Goal: Transaction & Acquisition: Purchase product/service

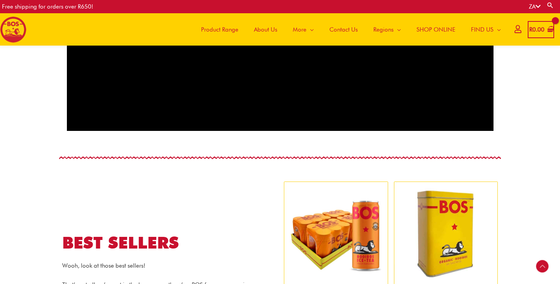
scroll to position [389, 0]
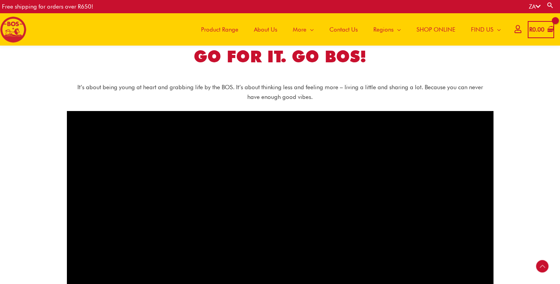
click at [224, 28] on span "Product Range" at bounding box center [219, 29] width 37 height 23
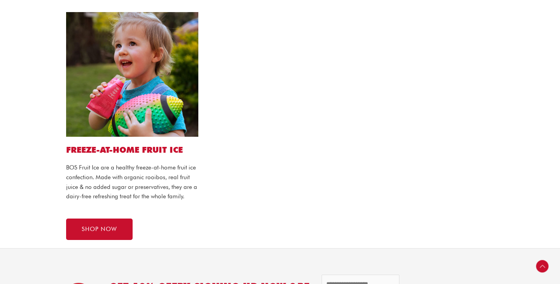
scroll to position [684, 0]
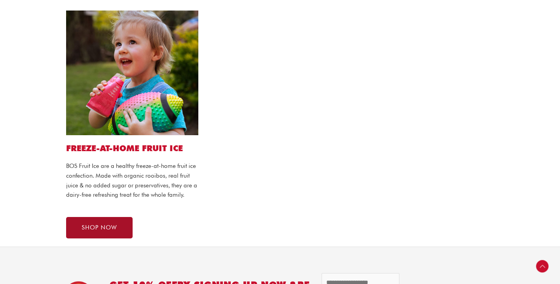
click at [102, 229] on span "SHOP NOW" at bounding box center [99, 227] width 35 height 6
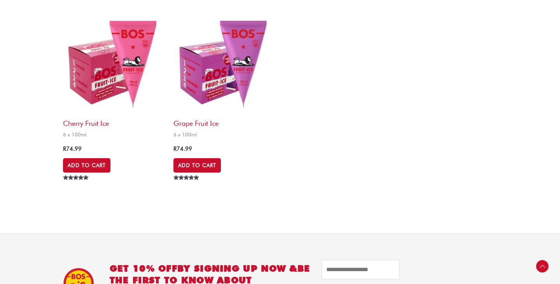
scroll to position [305, 0]
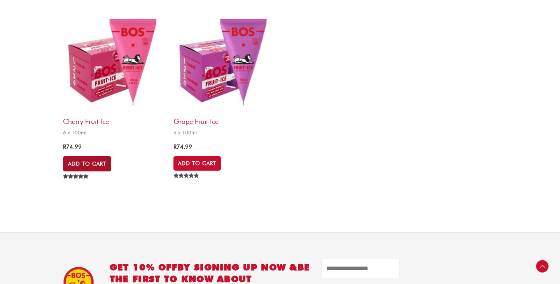
click at [99, 161] on link "Add to Cart" at bounding box center [87, 163] width 48 height 15
click at [192, 163] on link "Add to Cart" at bounding box center [197, 163] width 48 height 15
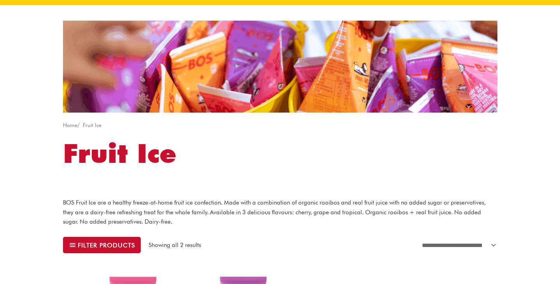
scroll to position [0, 0]
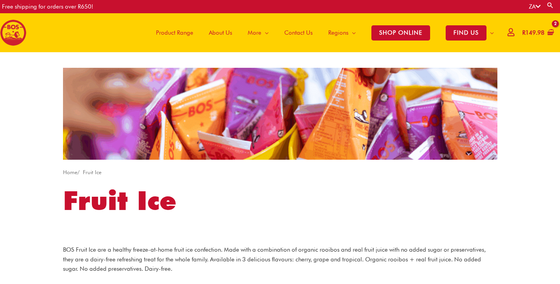
click at [185, 32] on span "Product Range" at bounding box center [174, 32] width 37 height 23
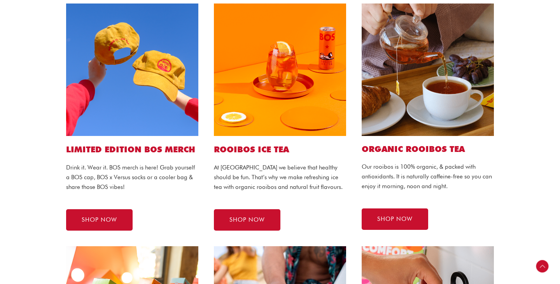
scroll to position [200, 0]
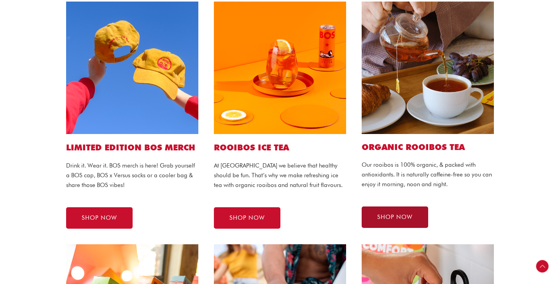
click at [392, 214] on span "SHOP NOW" at bounding box center [394, 217] width 35 height 6
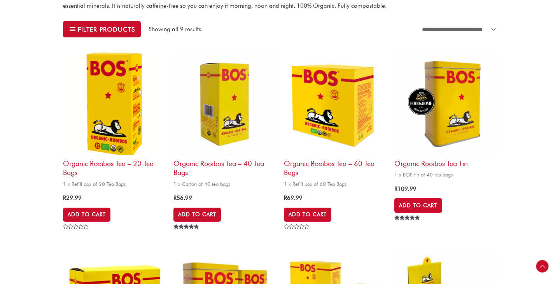
scroll to position [244, 0]
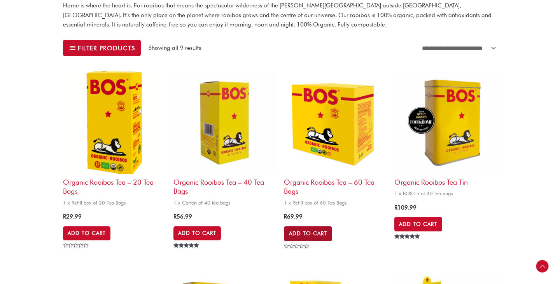
click at [307, 235] on link "Add to Cart" at bounding box center [308, 233] width 48 height 15
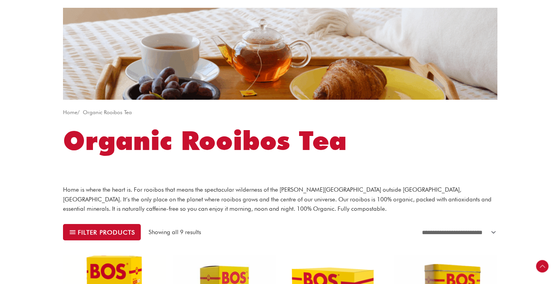
scroll to position [0, 0]
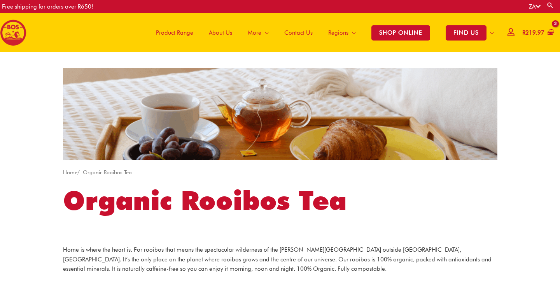
click at [184, 33] on span "Product Range" at bounding box center [174, 32] width 37 height 23
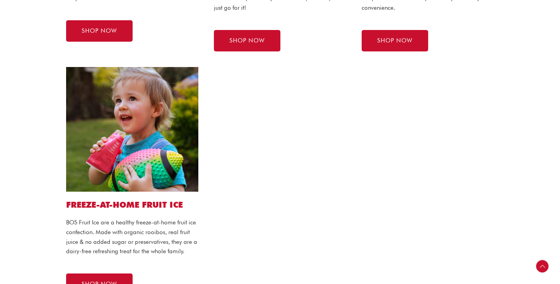
scroll to position [646, 0]
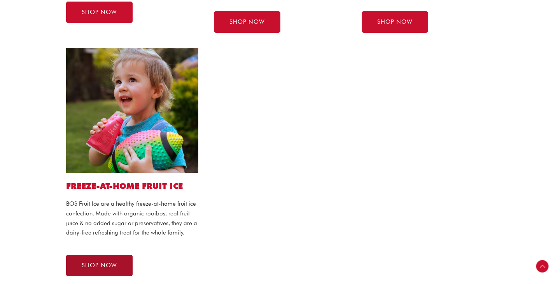
click at [108, 262] on span "SHOP NOW" at bounding box center [99, 265] width 35 height 6
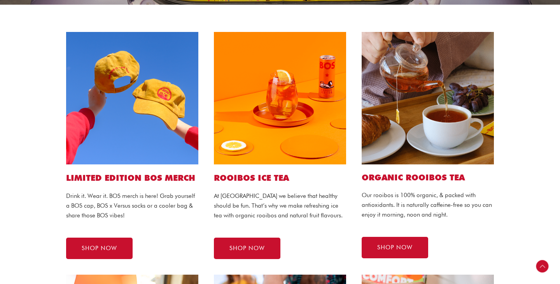
scroll to position [175, 0]
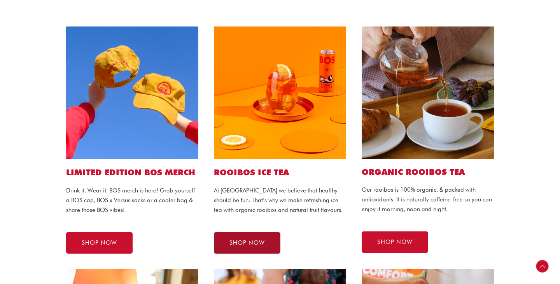
click at [242, 241] on span "SHOP NOW" at bounding box center [246, 243] width 35 height 6
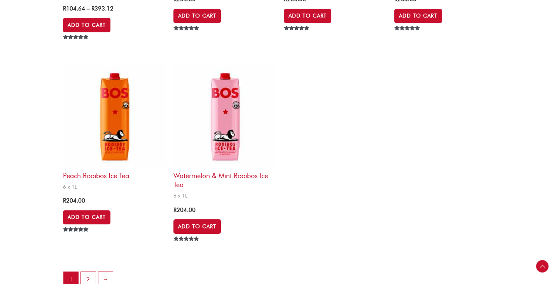
scroll to position [1646, 0]
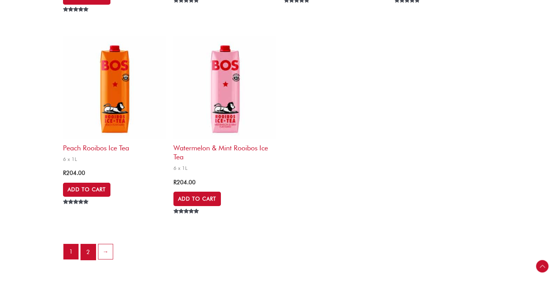
click at [85, 256] on link "2" at bounding box center [88, 252] width 15 height 16
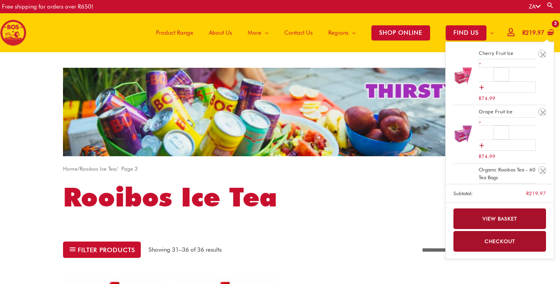
click at [492, 219] on link "View basket" at bounding box center [500, 218] width 93 height 21
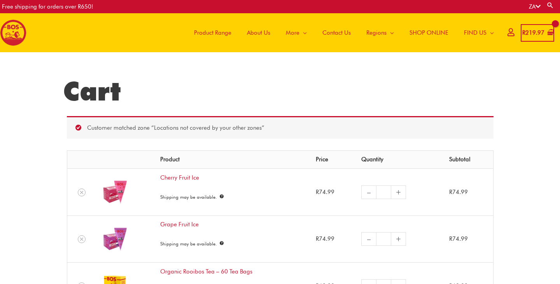
click at [400, 193] on link "+" at bounding box center [398, 192] width 15 height 14
click at [398, 193] on link "+" at bounding box center [398, 192] width 15 height 14
drag, startPoint x: 386, startPoint y: 191, endPoint x: 380, endPoint y: 192, distance: 6.2
click at [380, 192] on input "*" at bounding box center [383, 192] width 15 height 14
type input "*"
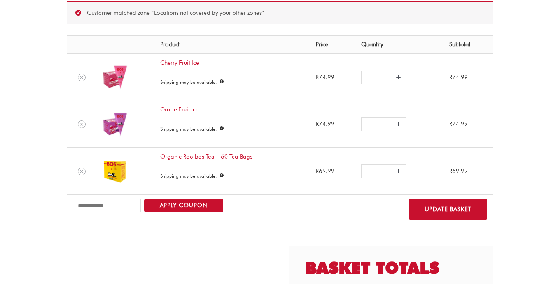
scroll to position [116, 0]
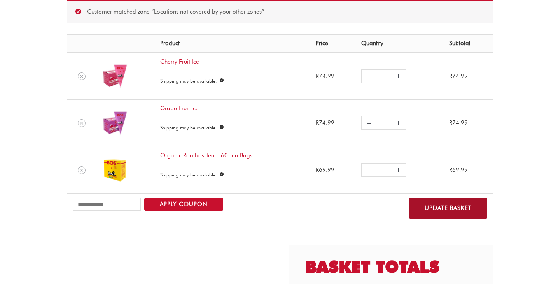
click at [443, 208] on button "Update basket" at bounding box center [448, 207] width 78 height 21
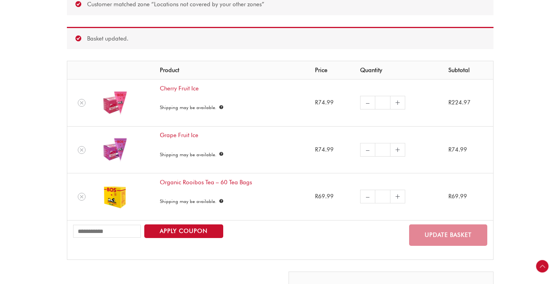
scroll to position [128, 0]
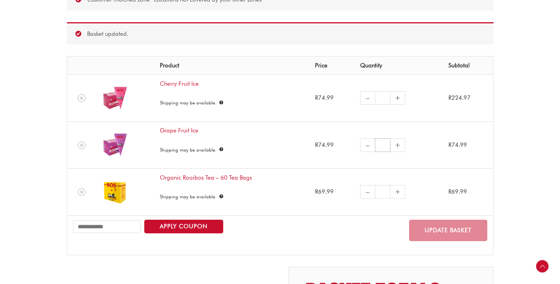
drag, startPoint x: 383, startPoint y: 145, endPoint x: 374, endPoint y: 145, distance: 9.0
click at [375, 145] on input "*" at bounding box center [382, 145] width 15 height 14
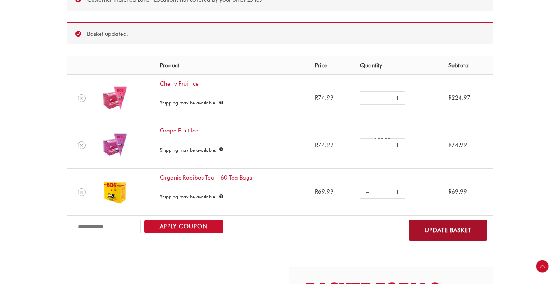
type input "*"
click at [444, 236] on button "Update basket" at bounding box center [448, 229] width 78 height 21
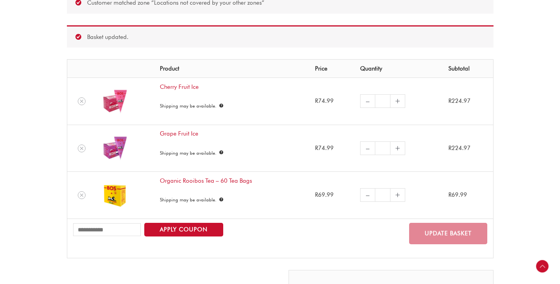
scroll to position [123, 0]
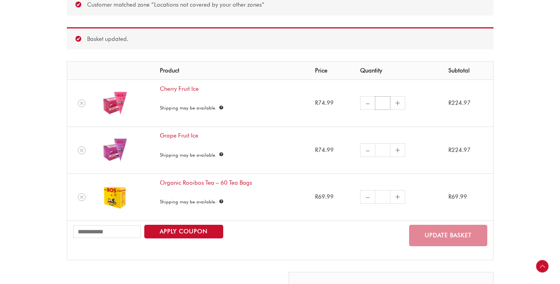
drag, startPoint x: 382, startPoint y: 105, endPoint x: 371, endPoint y: 105, distance: 10.5
click at [371, 105] on div "– Cherry Fruit Ice quantity * +" at bounding box center [383, 103] width 47 height 14
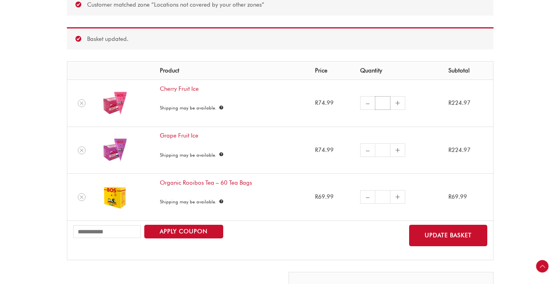
type input "*"
drag, startPoint x: 384, startPoint y: 148, endPoint x: 373, endPoint y: 148, distance: 11.3
click at [373, 148] on div "– Grape Fruit Ice quantity * +" at bounding box center [383, 150] width 47 height 14
type input "*"
click at [460, 233] on button "Update basket" at bounding box center [448, 234] width 78 height 21
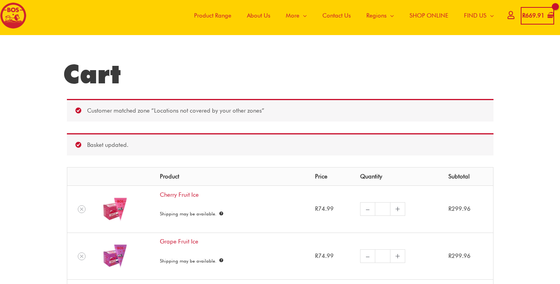
scroll to position [0, 0]
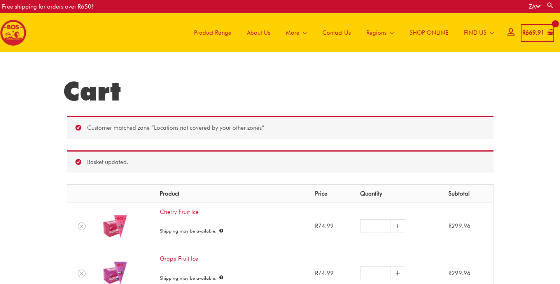
click at [508, 32] on icon at bounding box center [511, 32] width 7 height 6
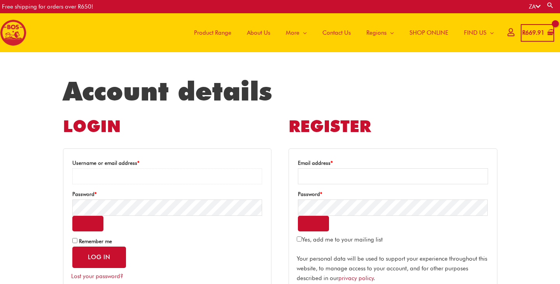
click at [130, 173] on input "Username or email address * Required" at bounding box center [167, 176] width 190 height 16
type input "**********"
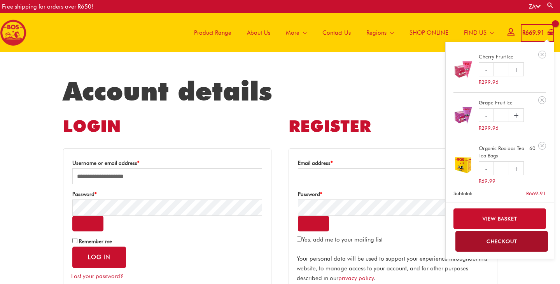
click at [505, 241] on link "Checkout" at bounding box center [501, 241] width 93 height 21
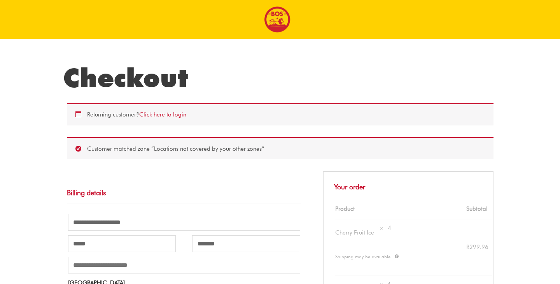
select select "**"
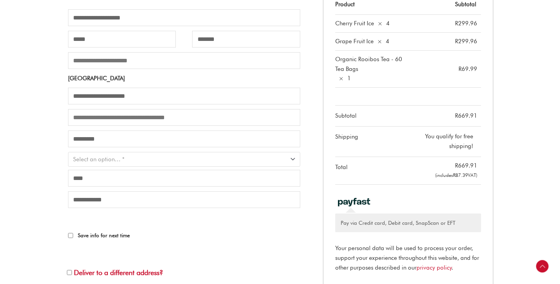
scroll to position [206, 0]
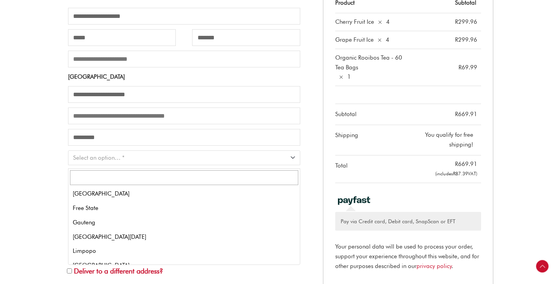
click at [124, 157] on span "Select an option… *" at bounding box center [184, 157] width 232 height 14
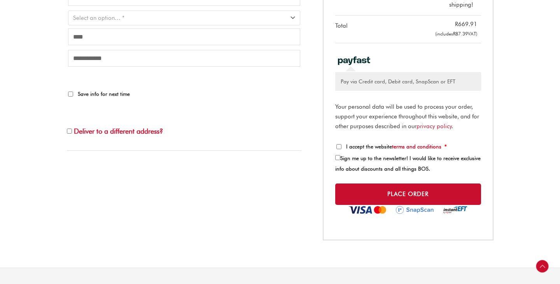
scroll to position [347, 0]
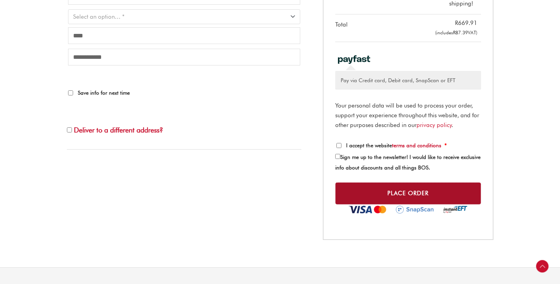
click at [406, 197] on button "Place order" at bounding box center [408, 193] width 146 height 22
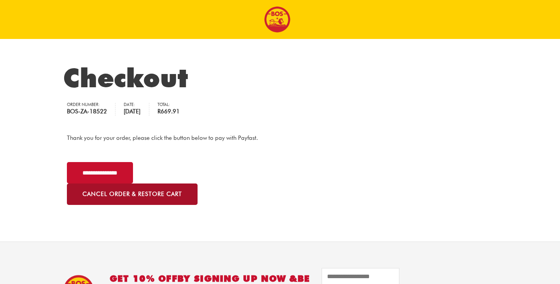
click at [158, 194] on link "Cancel order & restore cart" at bounding box center [132, 193] width 131 height 21
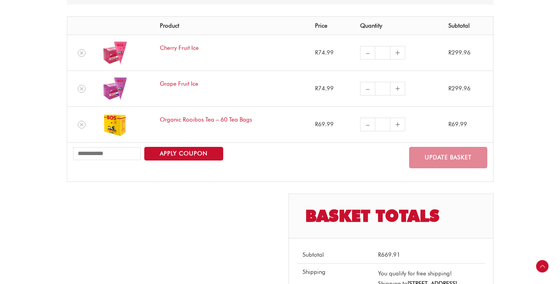
scroll to position [200, 0]
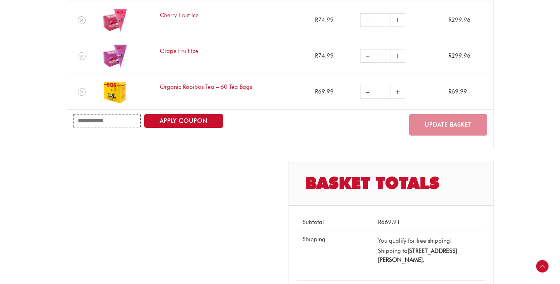
click at [93, 121] on input "Coupon:" at bounding box center [107, 120] width 68 height 13
paste input "**********"
type input "**********"
click at [184, 123] on button "Apply coupon" at bounding box center [183, 121] width 79 height 14
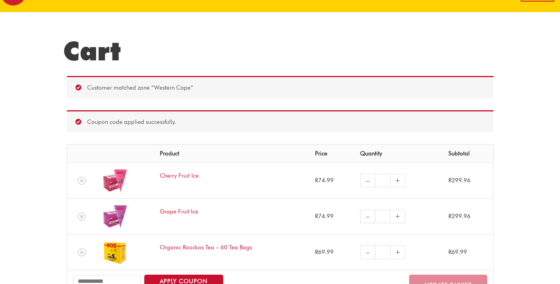
scroll to position [39, 0]
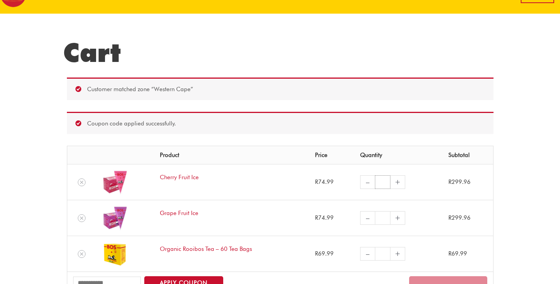
drag, startPoint x: 383, startPoint y: 182, endPoint x: 367, endPoint y: 181, distance: 15.6
click at [367, 181] on div "– Cherry Fruit Ice quantity * +" at bounding box center [383, 182] width 47 height 14
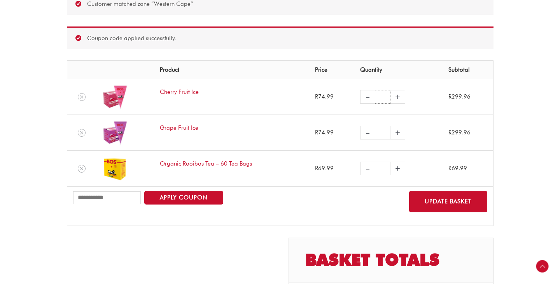
scroll to position [133, 0]
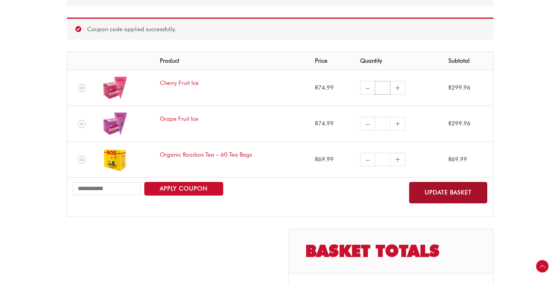
type input "*"
click at [457, 193] on button "Update basket" at bounding box center [448, 192] width 78 height 21
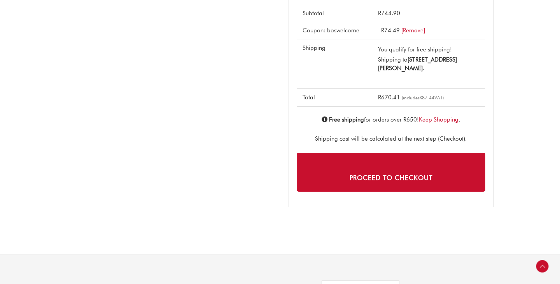
scroll to position [424, 0]
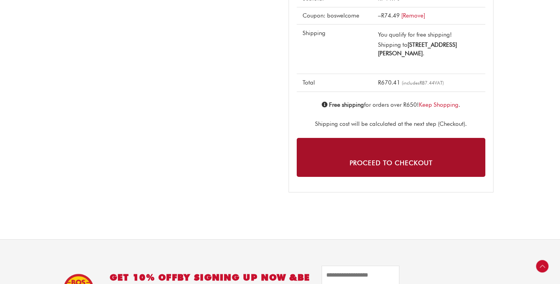
click at [396, 156] on link "Proceed to checkout" at bounding box center [391, 157] width 189 height 39
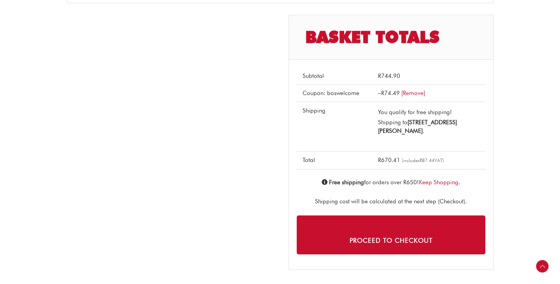
scroll to position [337, 0]
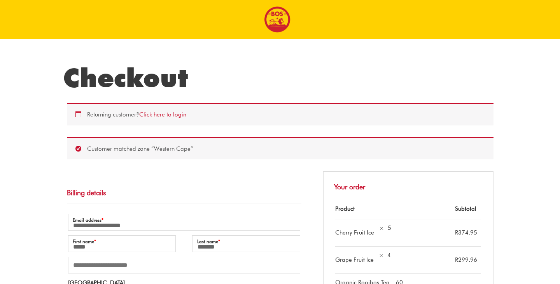
select select "**"
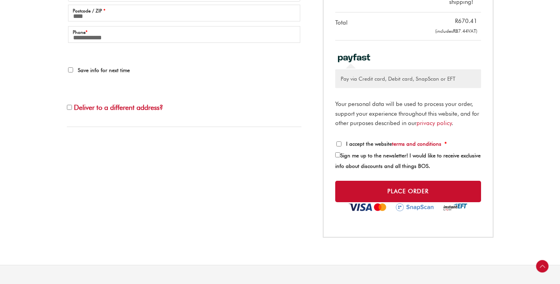
scroll to position [373, 0]
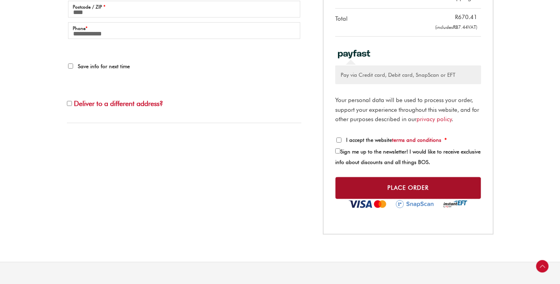
click at [394, 184] on button "Place order" at bounding box center [408, 188] width 146 height 22
